Goal: Information Seeking & Learning: Check status

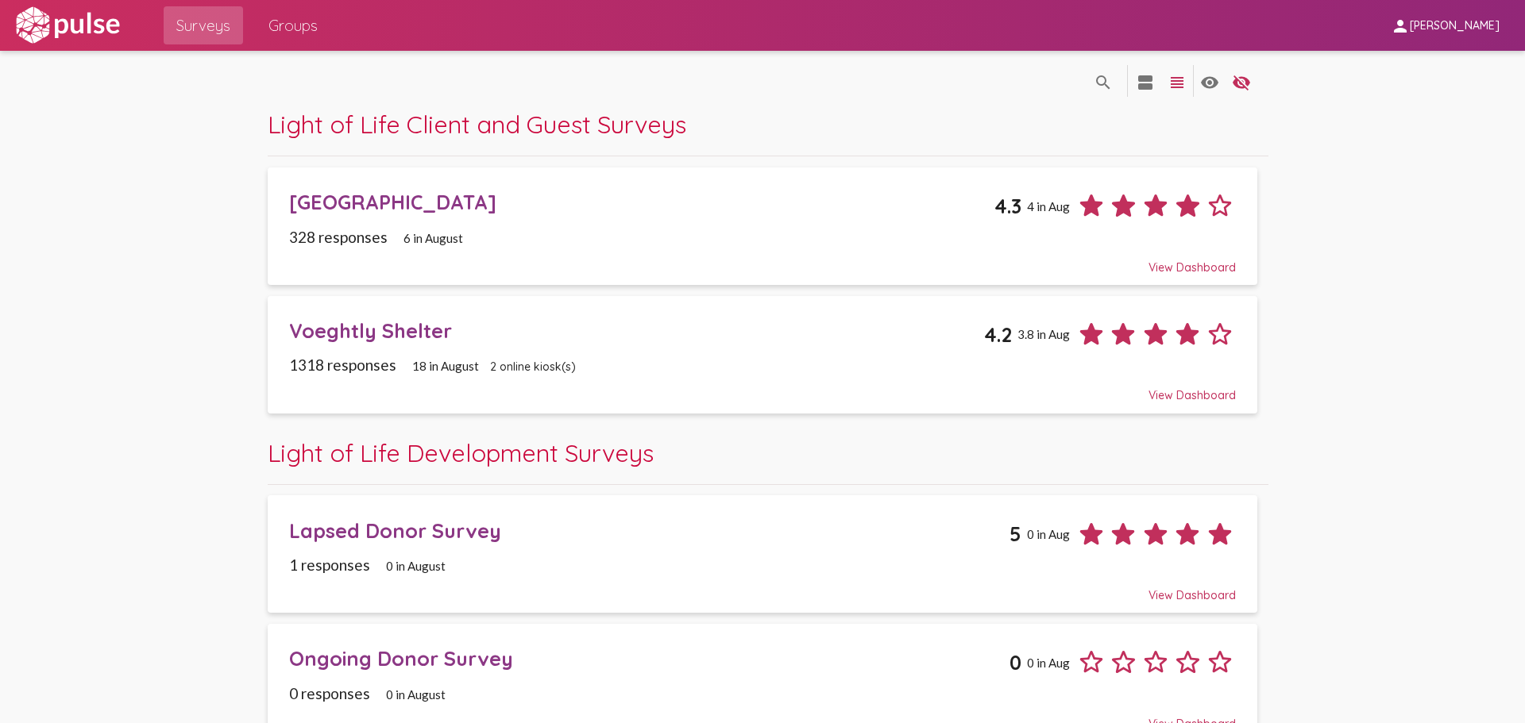
click at [201, 20] on span "Surveys" at bounding box center [203, 25] width 54 height 29
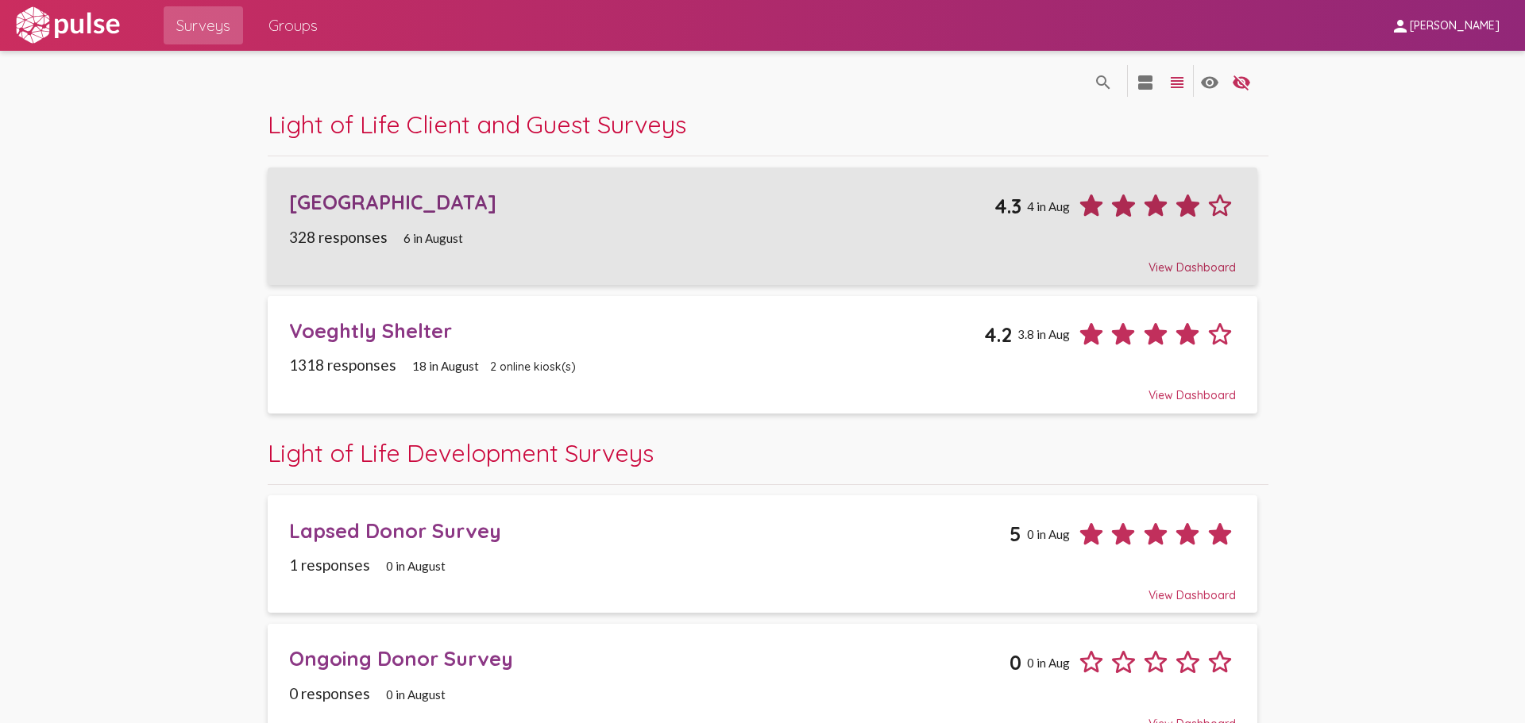
click at [390, 218] on div "[GEOGRAPHIC_DATA] 4.3 4 in Aug" at bounding box center [762, 200] width 946 height 44
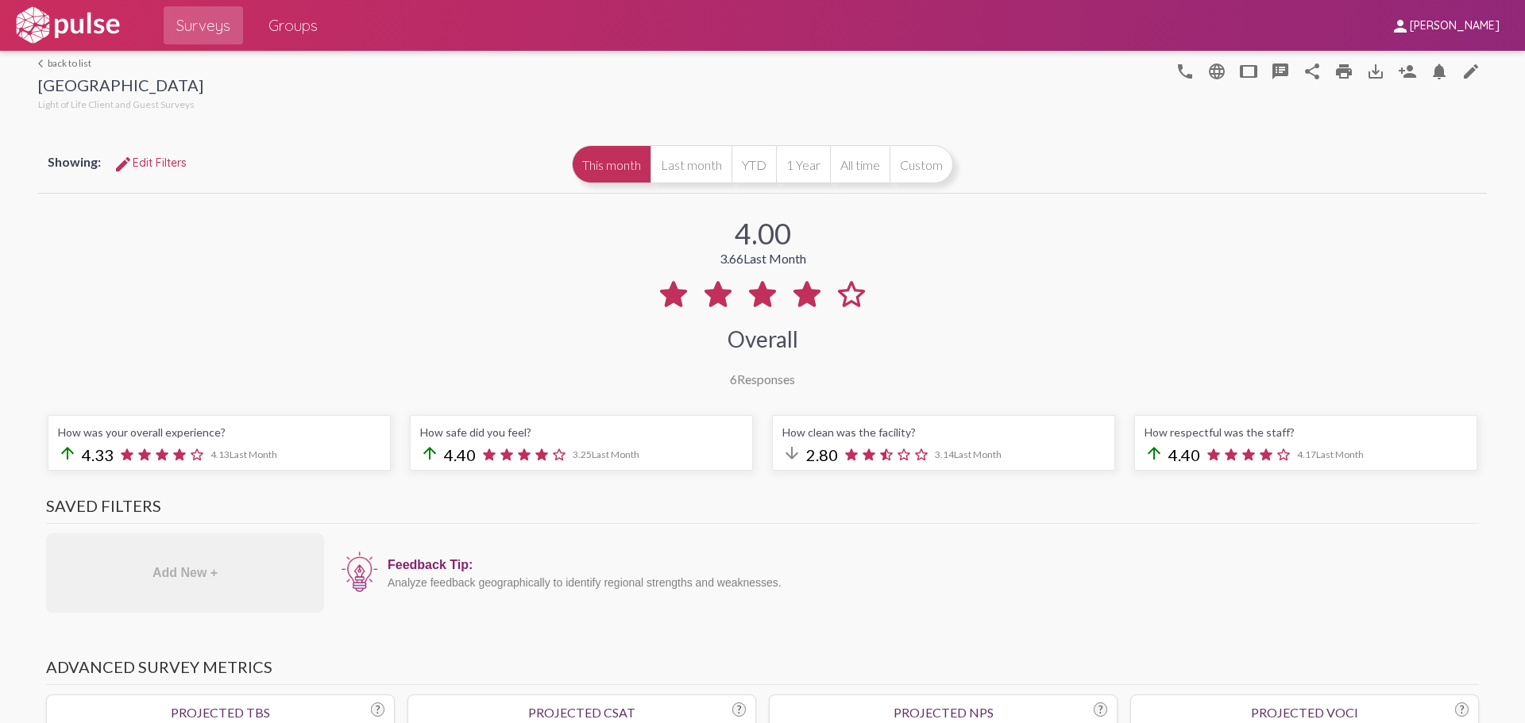
click at [215, 17] on span "Surveys" at bounding box center [203, 25] width 54 height 29
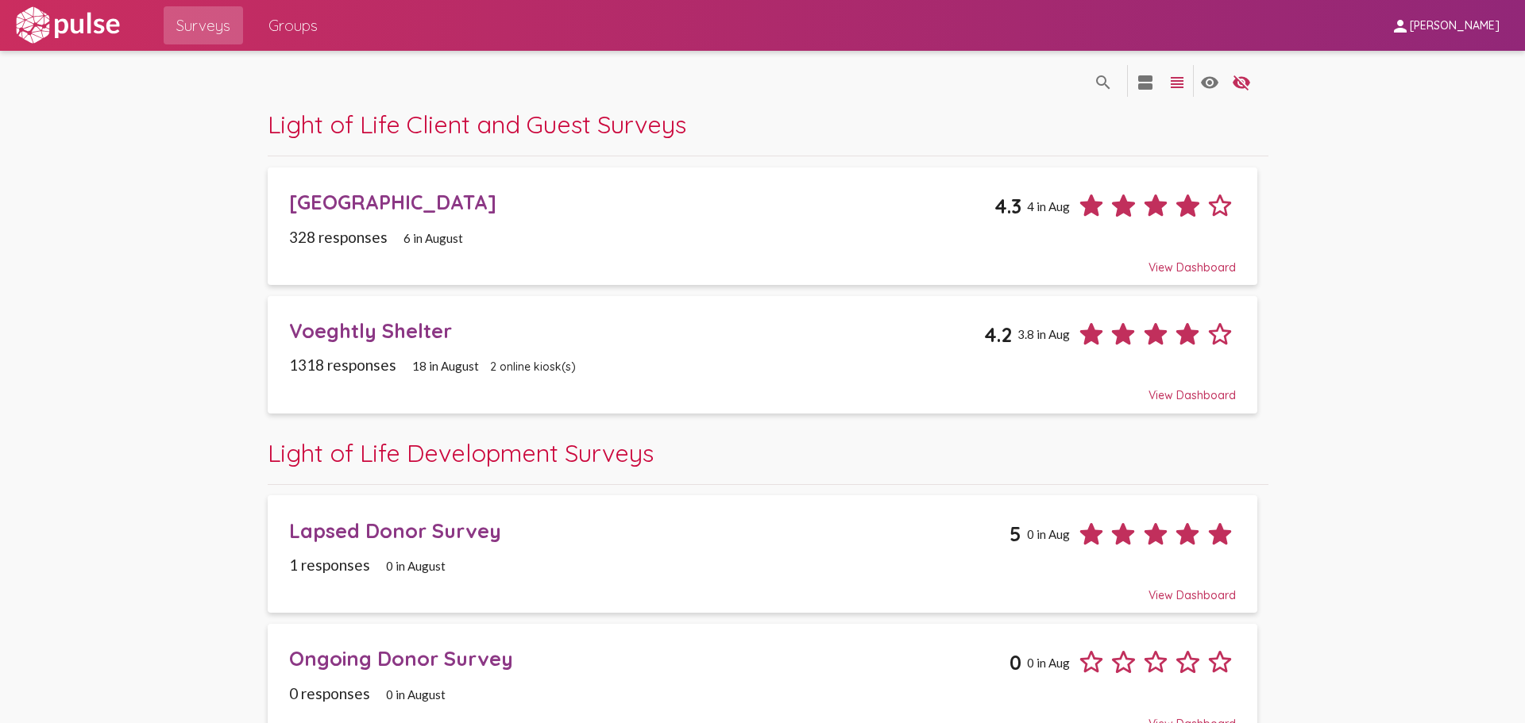
click at [387, 324] on div "Voeghtly Shelter" at bounding box center [636, 330] width 695 height 25
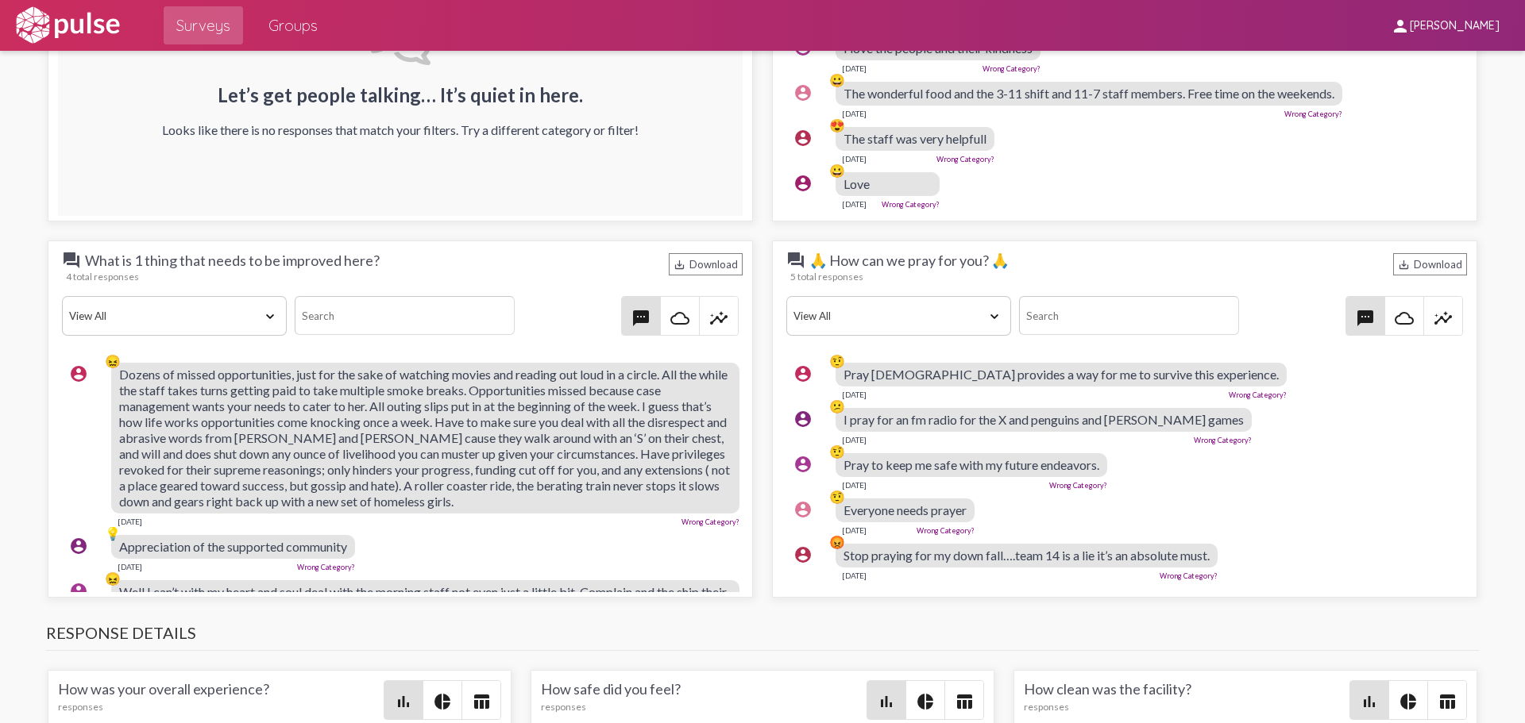
click at [75, 160] on div "Let’s get people talking… It’s quiet in here. Looks like there is no responses …" at bounding box center [400, 77] width 684 height 277
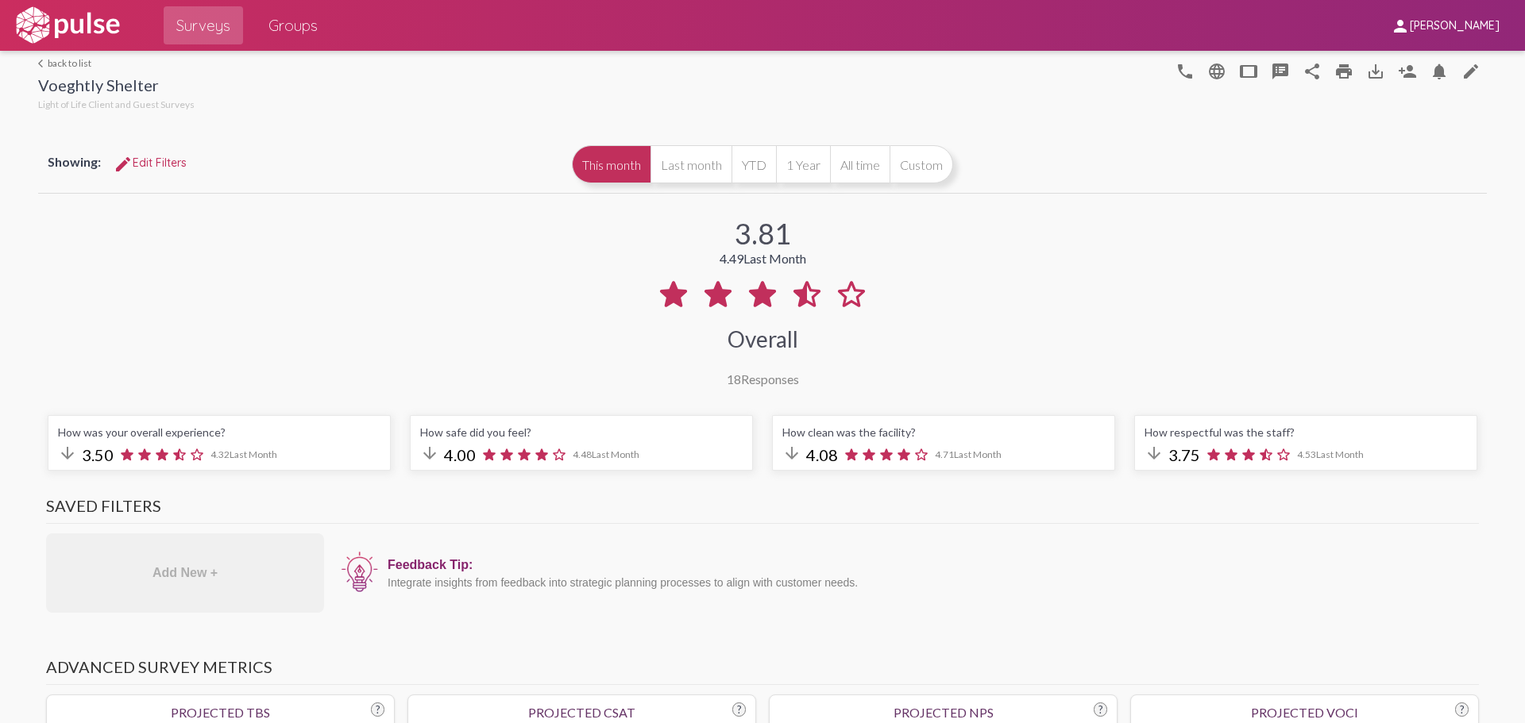
click at [195, 11] on span "Surveys" at bounding box center [203, 25] width 54 height 29
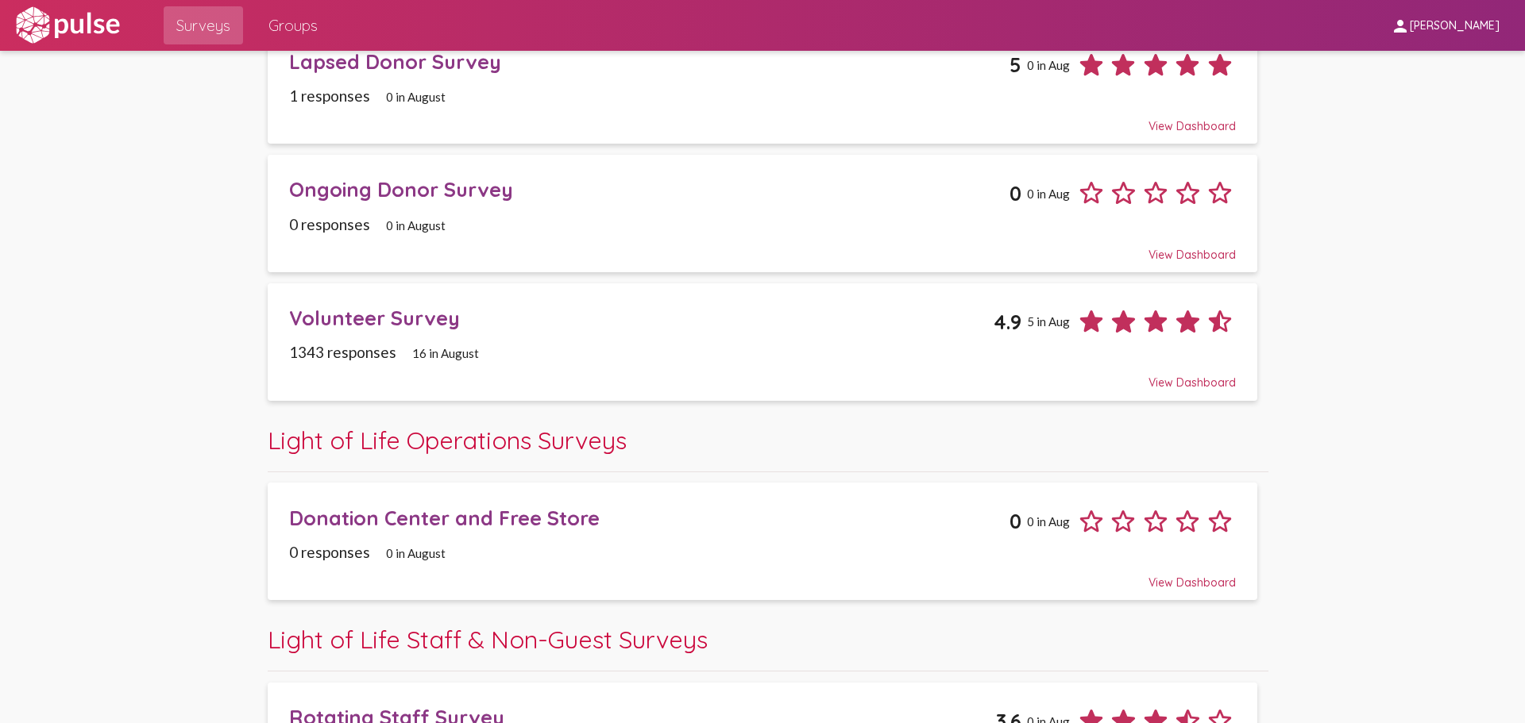
scroll to position [476, 0]
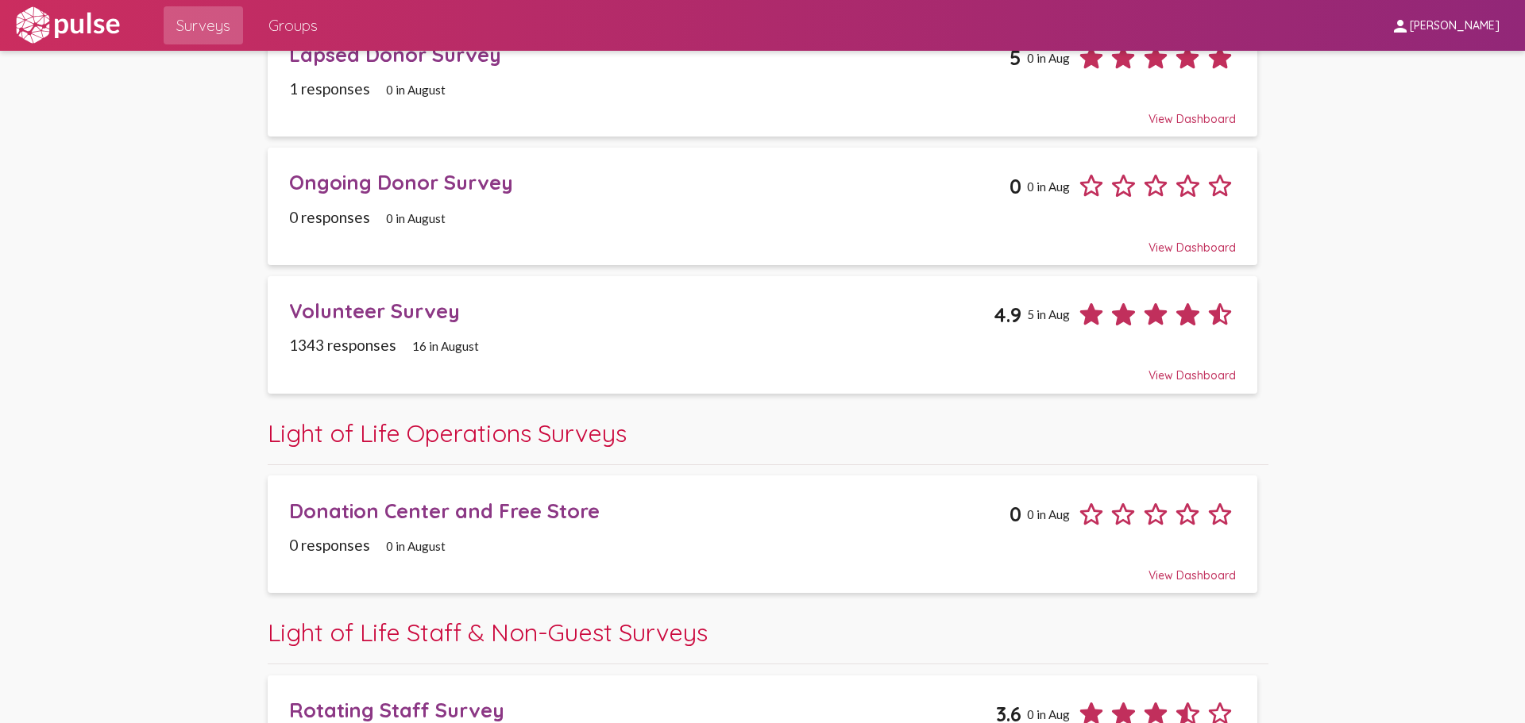
click at [424, 332] on span "Volunteer Survey 4.9 5 in [DATE] responses 16 in August View Dashboard" at bounding box center [762, 335] width 946 height 96
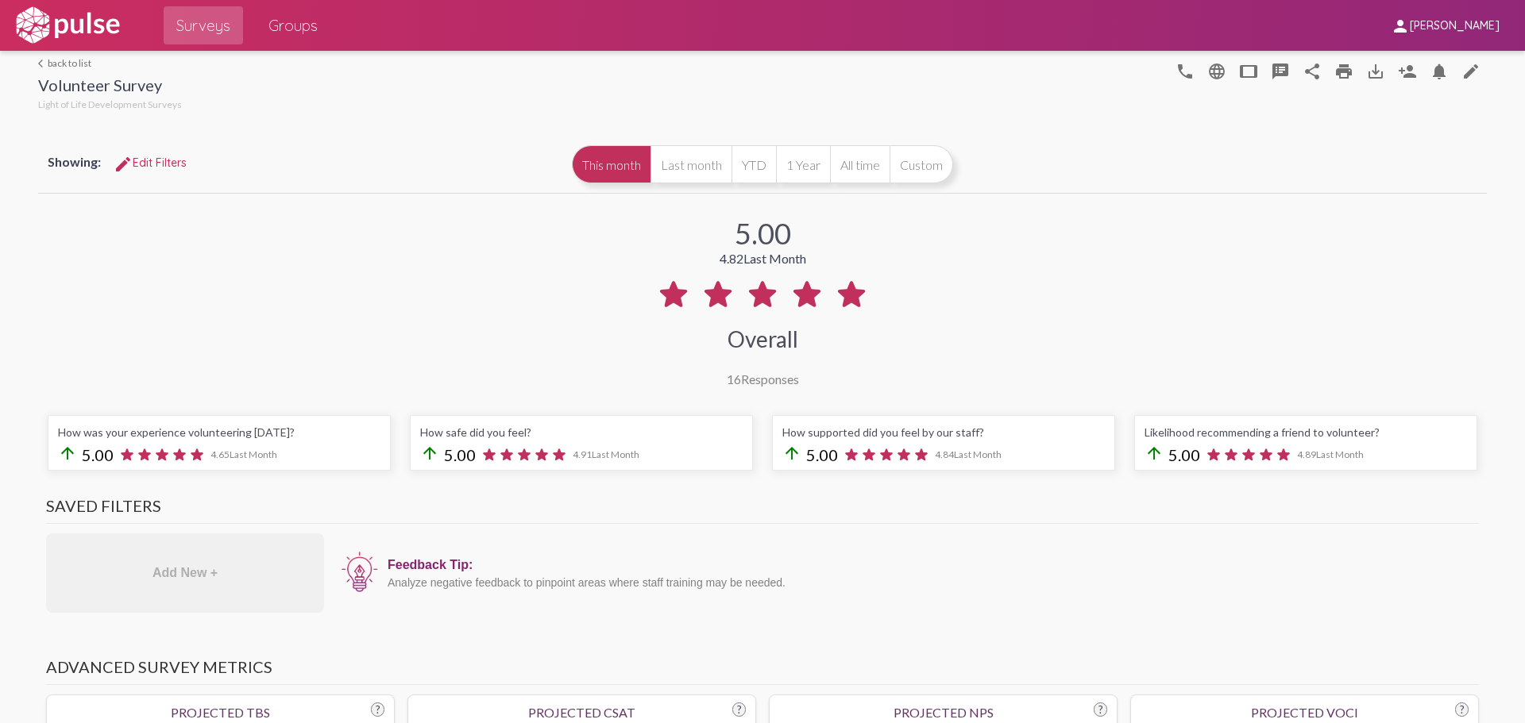
click at [211, 21] on span "Surveys" at bounding box center [203, 25] width 54 height 29
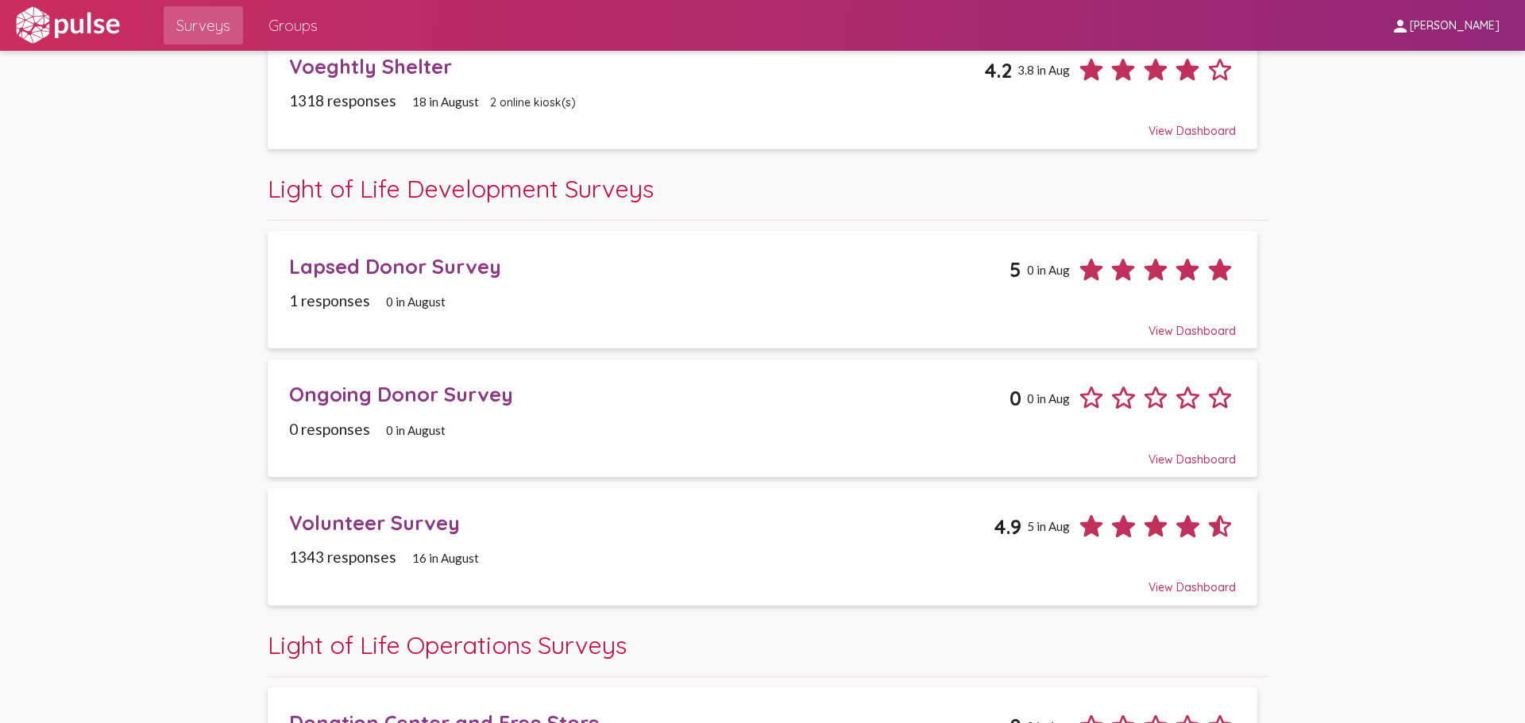
scroll to position [418, 0]
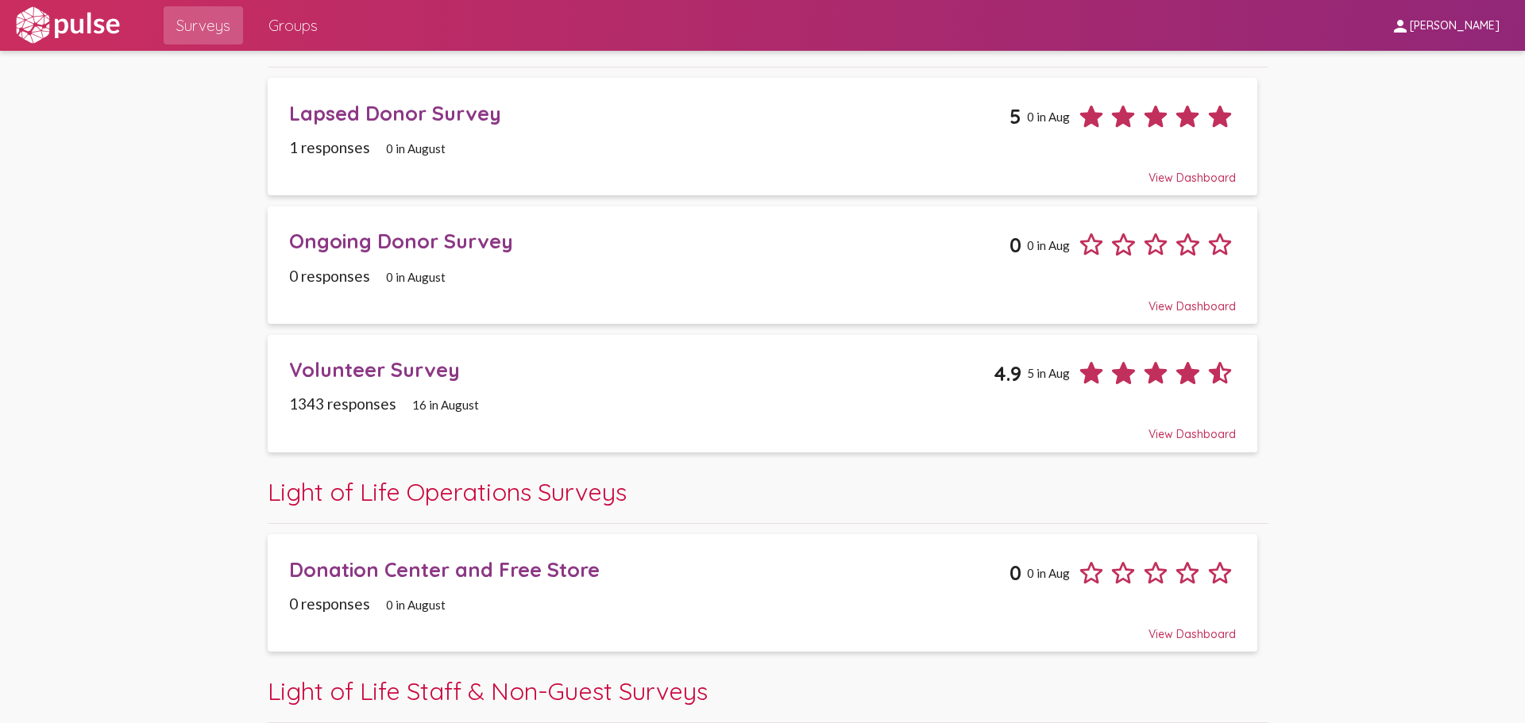
click at [461, 389] on div "Volunteer Survey 4.9 5 in Aug" at bounding box center [762, 367] width 946 height 44
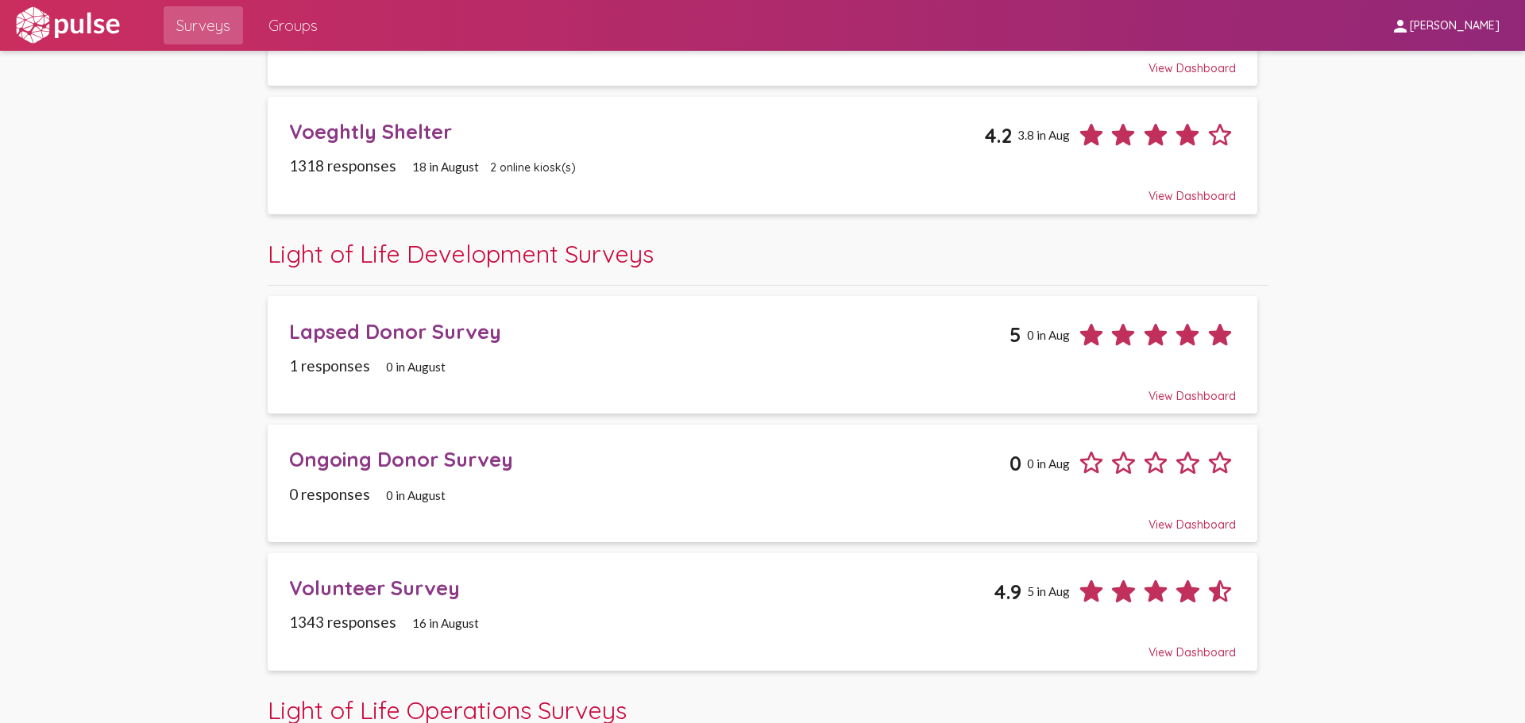
scroll to position [318, 0]
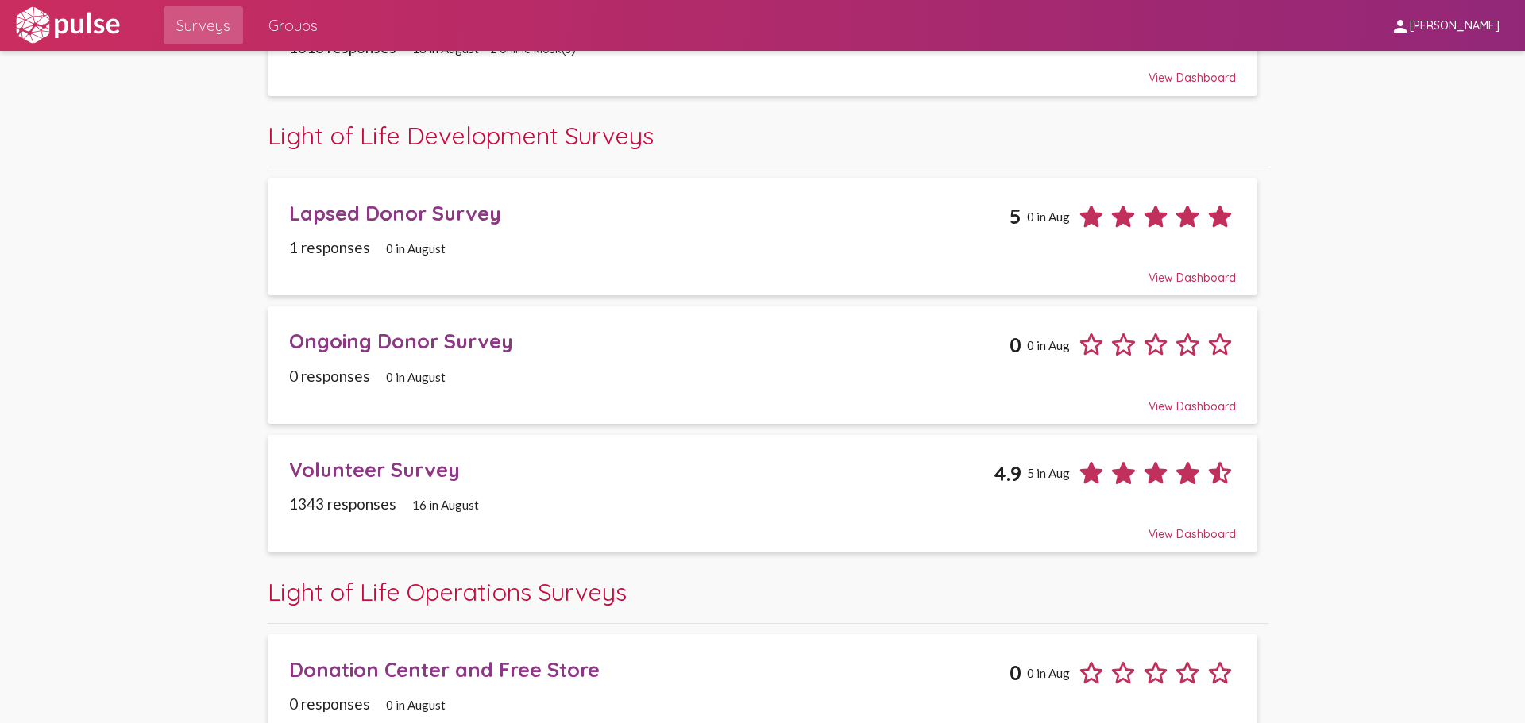
click at [457, 503] on span "16 in August" at bounding box center [445, 505] width 67 height 14
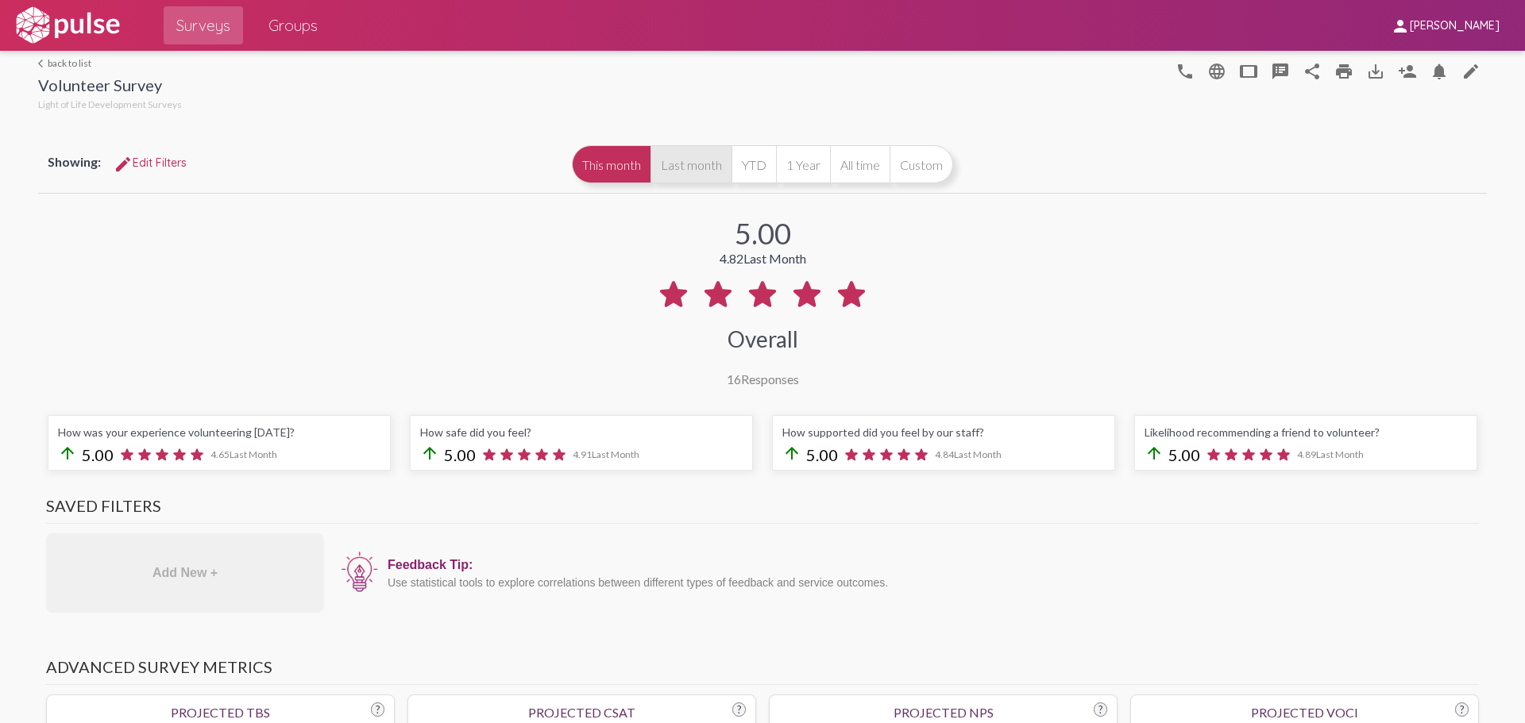
click at [696, 167] on button "Last month" at bounding box center [690, 164] width 81 height 38
